Goal: Information Seeking & Learning: Check status

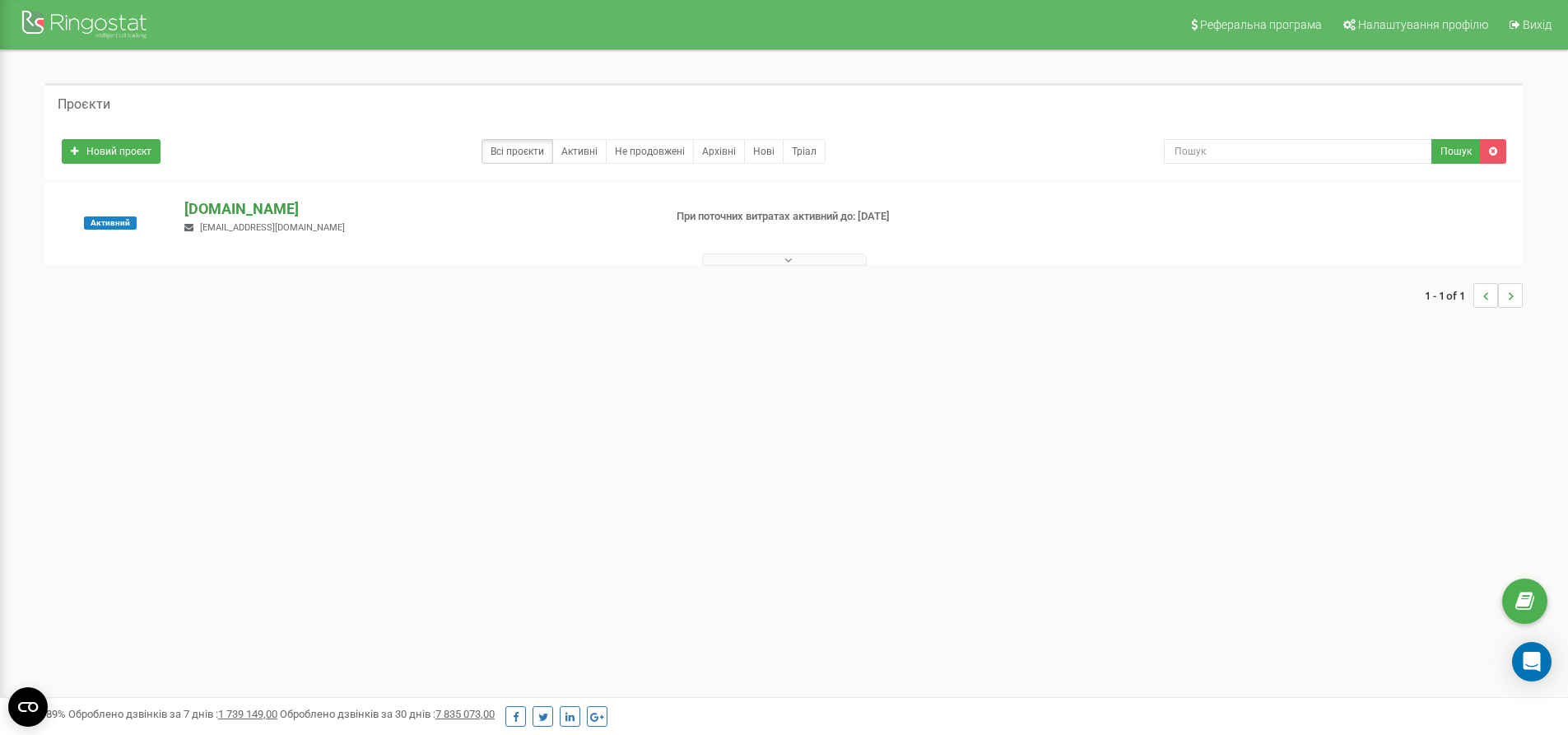
click at [276, 203] on p "[DOMAIN_NAME]" at bounding box center [416, 209] width 465 height 21
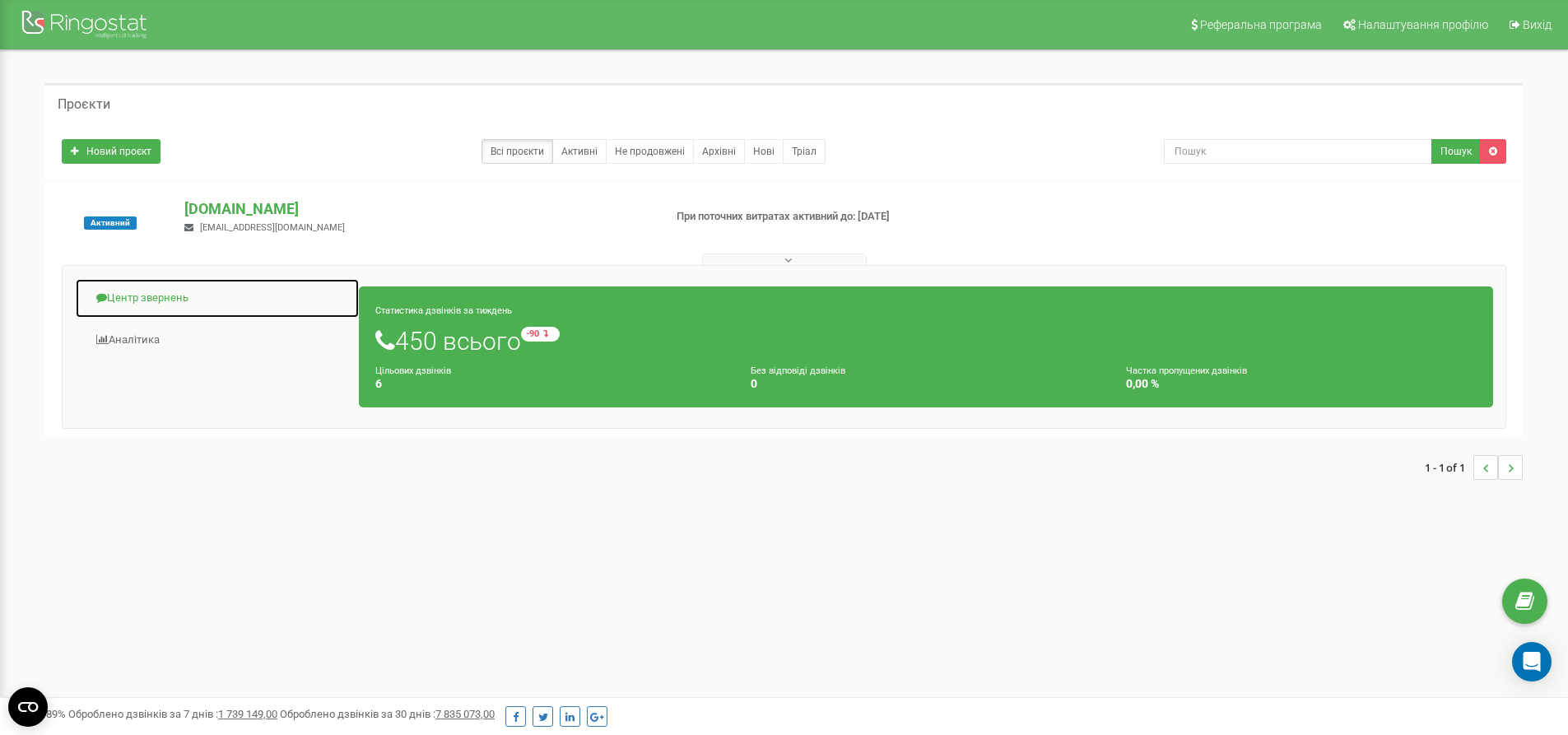
click at [142, 293] on link "Центр звернень" at bounding box center [217, 297] width 285 height 40
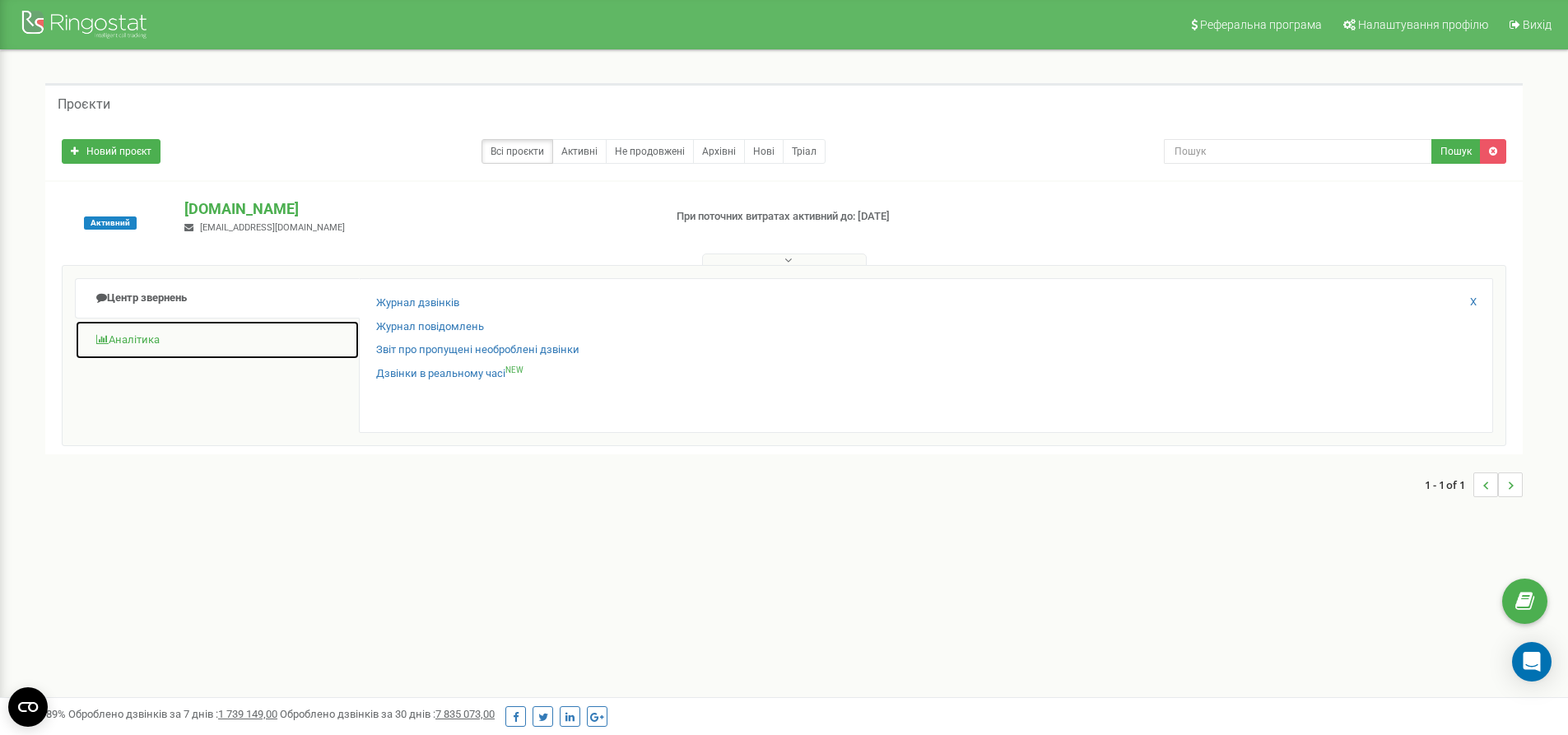
click at [122, 338] on link "Аналiтика" at bounding box center [217, 339] width 285 height 40
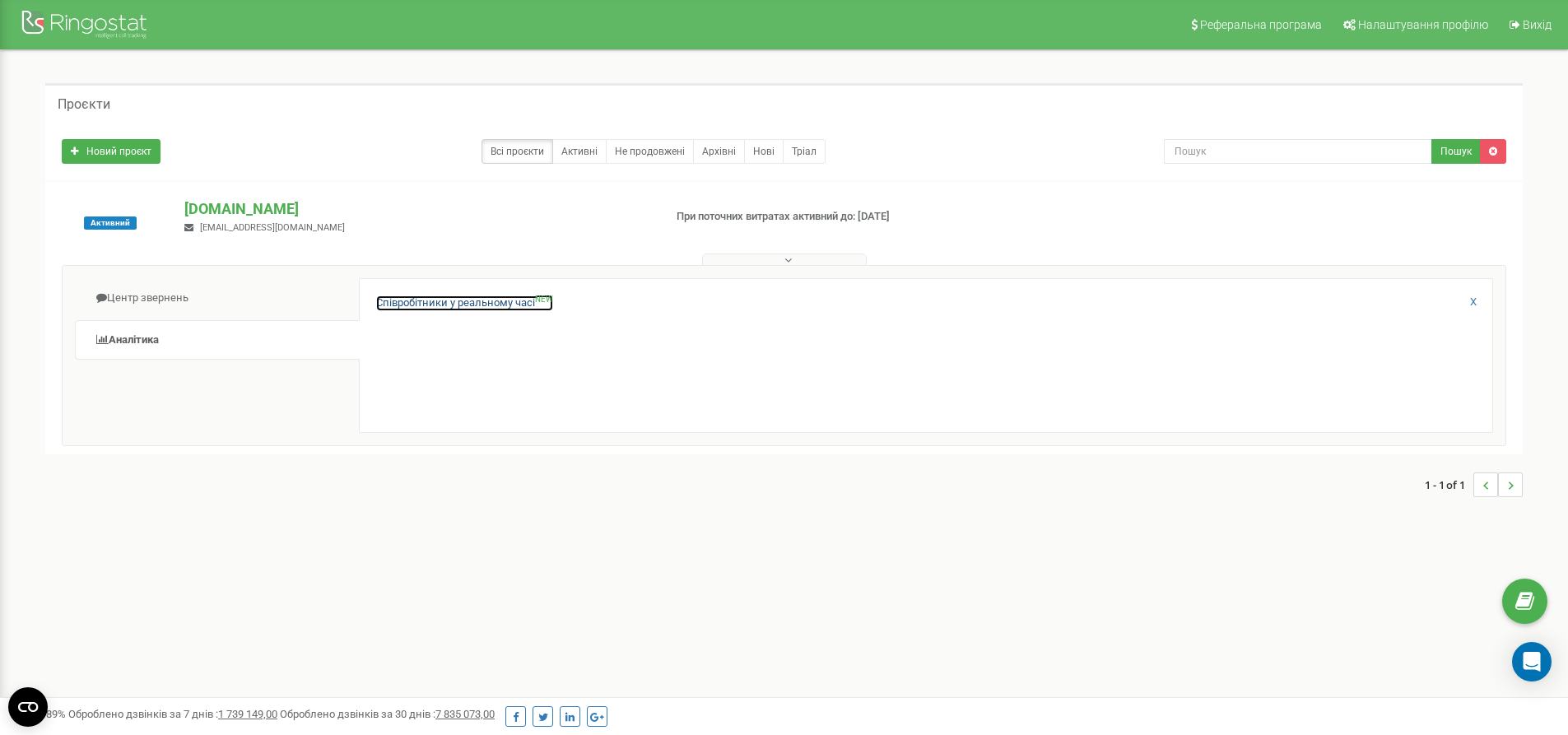
click at [387, 304] on link "Співробітники у реальному часі NEW" at bounding box center [465, 304] width 177 height 16
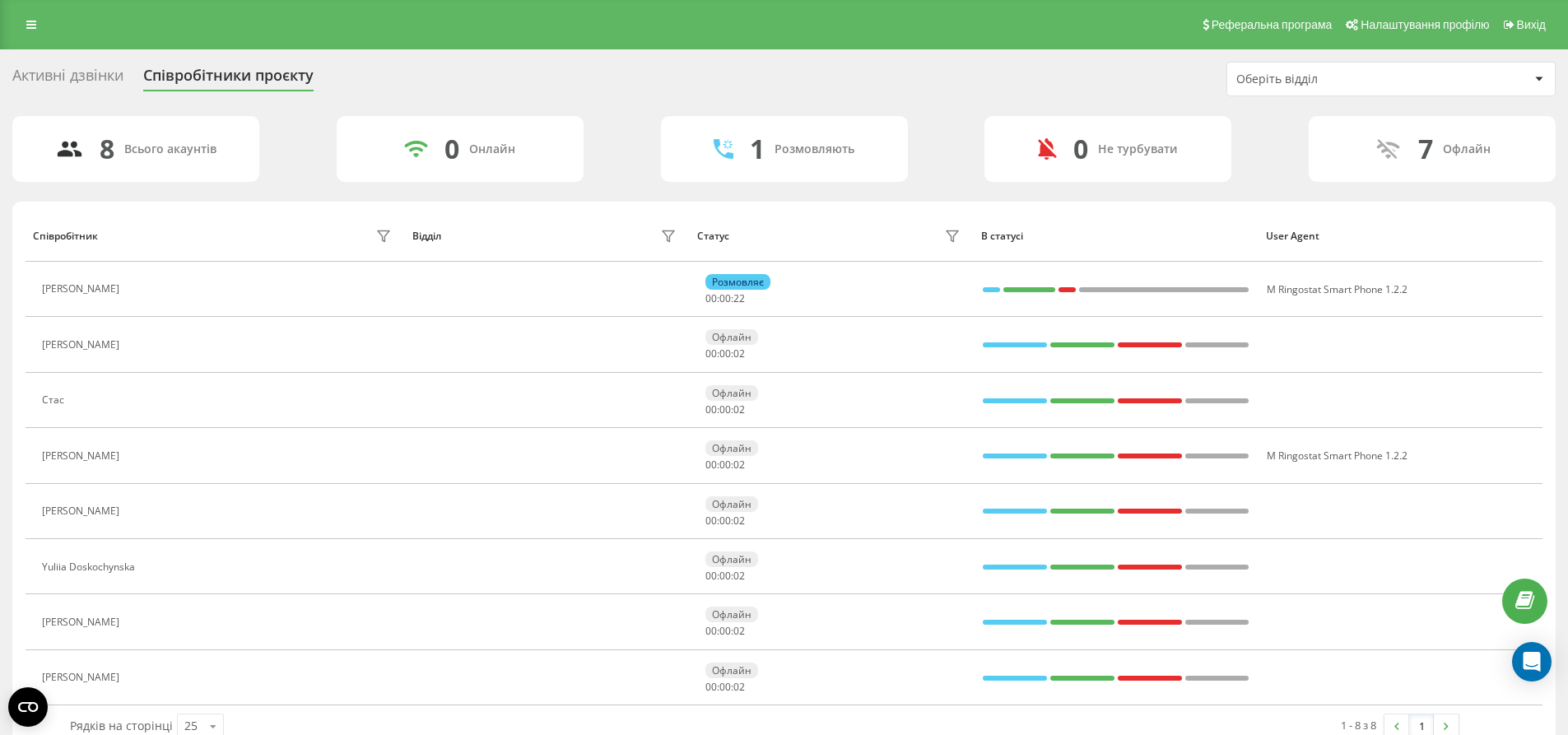
click at [38, 67] on div "Активні дзвінки" at bounding box center [68, 79] width 111 height 26
click at [30, 19] on icon at bounding box center [30, 24] width 10 height 12
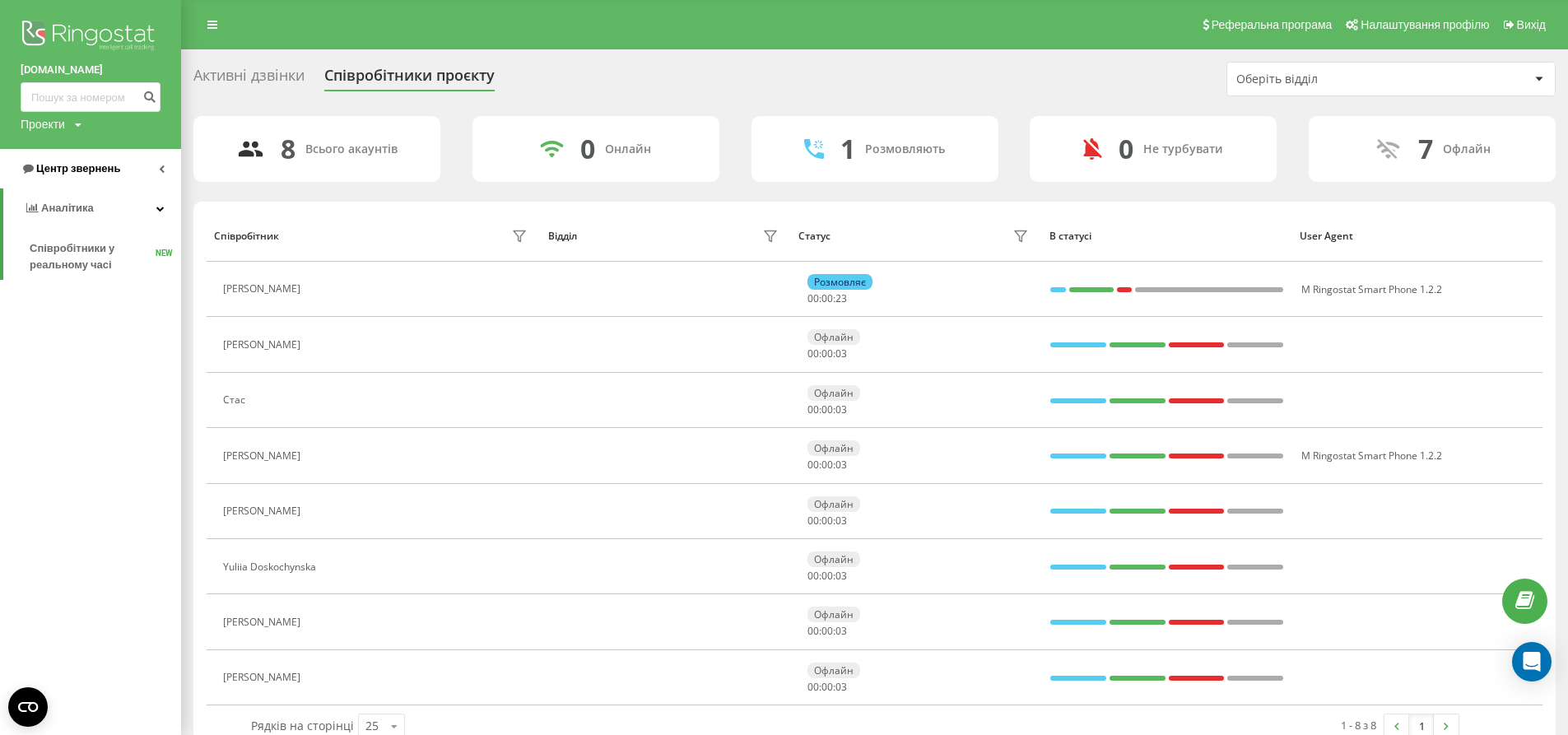
click at [88, 176] on span "Центр звернень" at bounding box center [70, 169] width 99 height 16
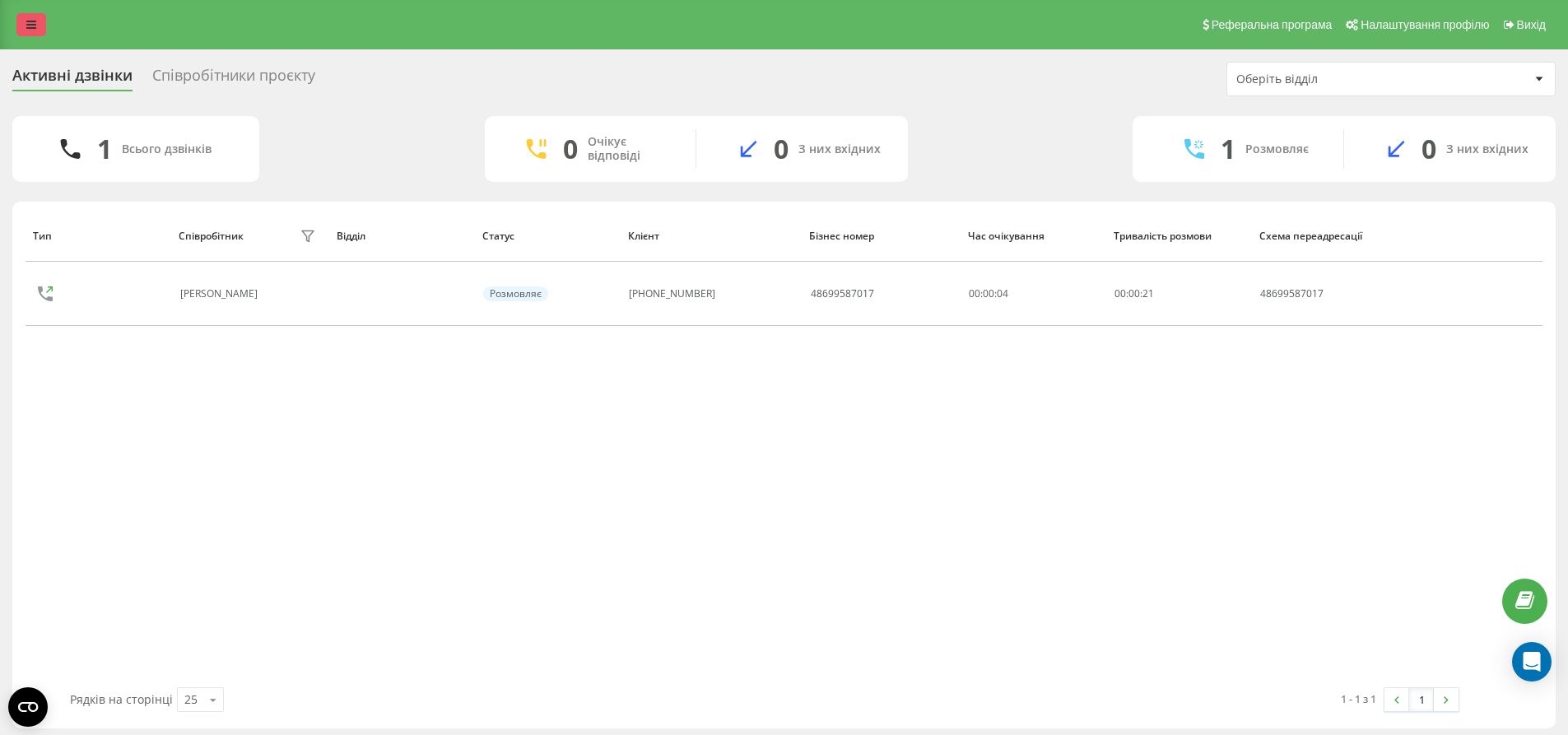
click at [22, 16] on link at bounding box center [30, 25] width 29 height 23
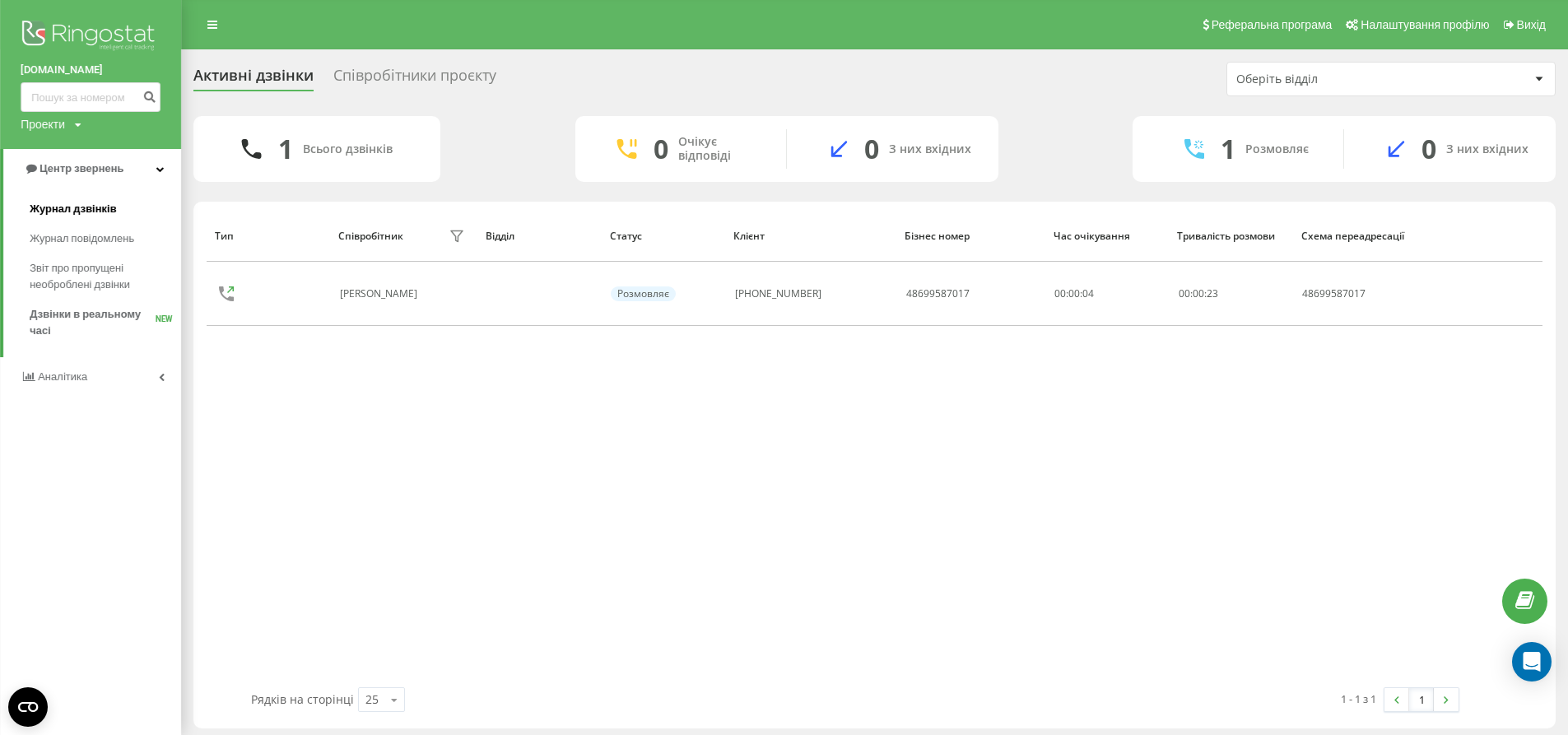
click at [57, 208] on span "Журнал дзвінків" at bounding box center [73, 209] width 88 height 16
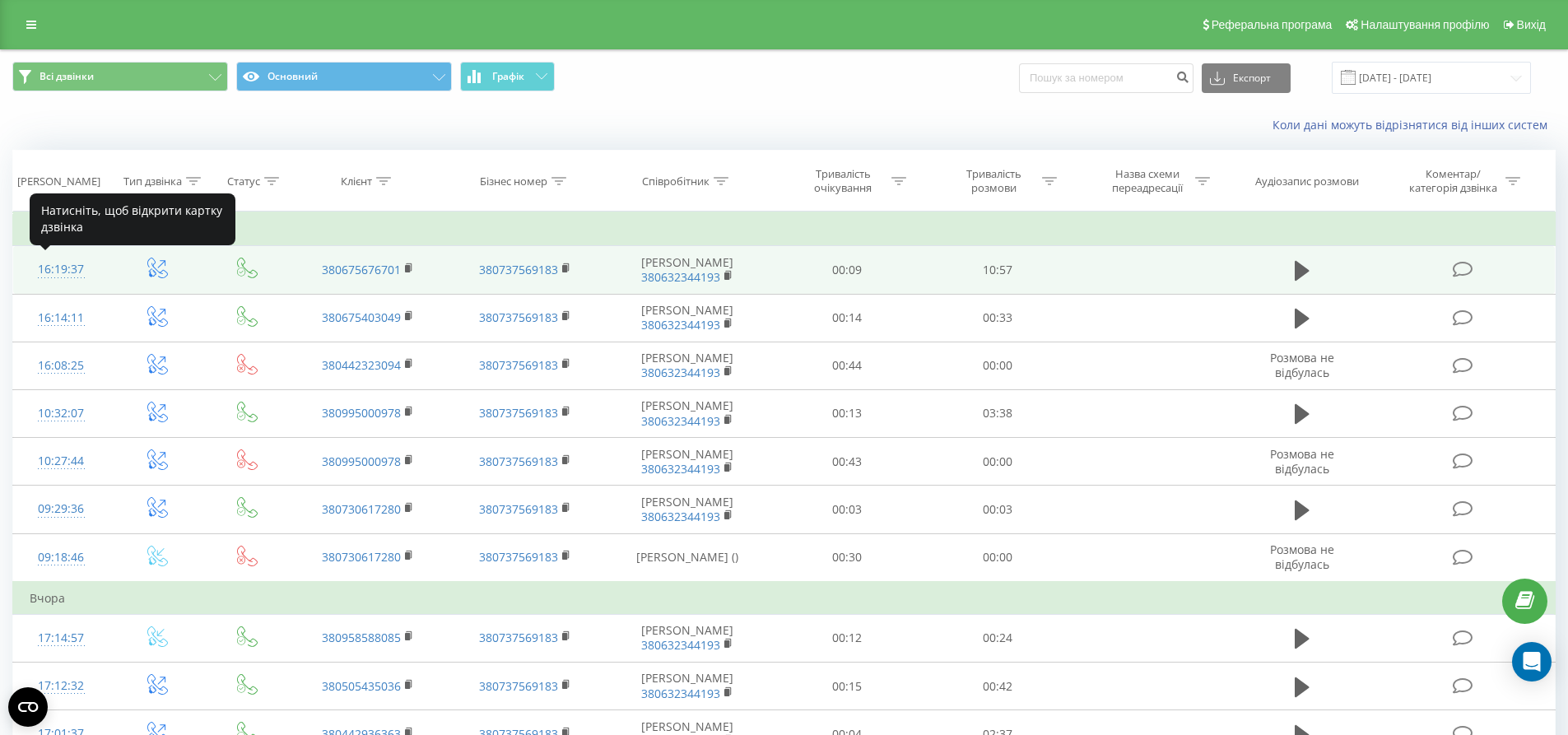
click at [66, 269] on div "16:19:37" at bounding box center [61, 270] width 63 height 32
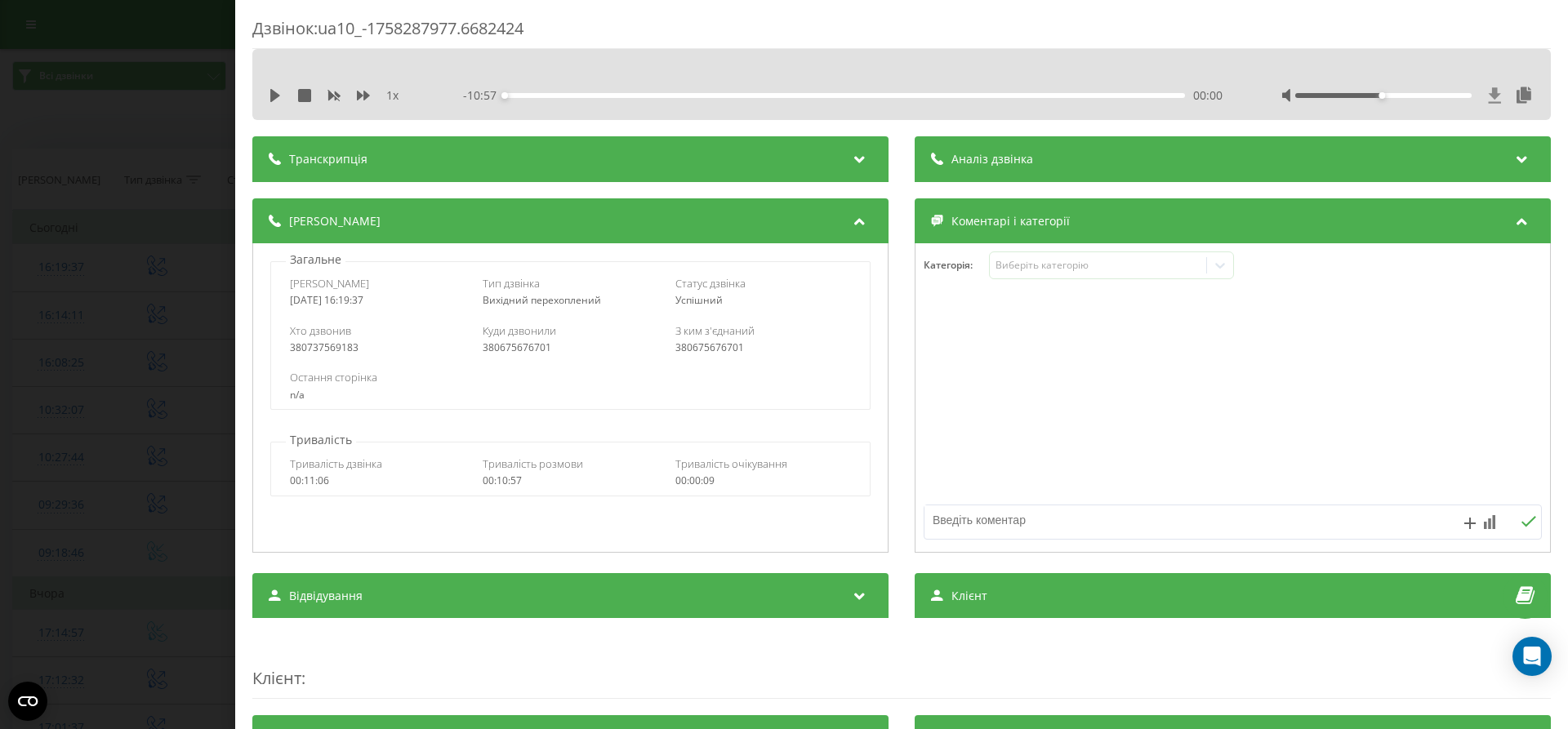
click at [1487, 101] on icon at bounding box center [1494, 96] width 14 height 16
